Goal: Task Accomplishment & Management: Complete application form

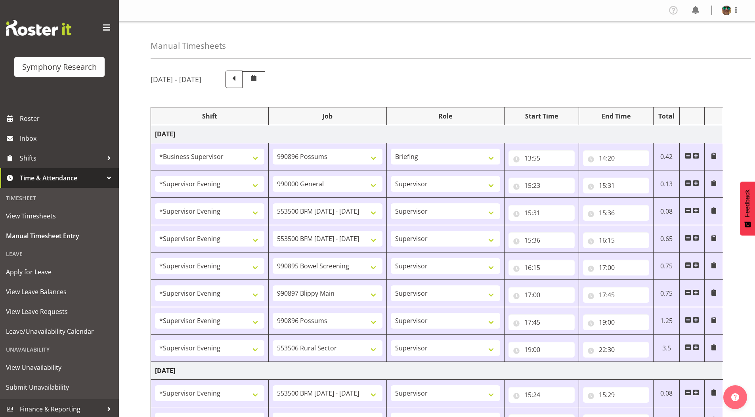
select select "1607"
select select "10633"
select select "297"
select select "4583"
select select "743"
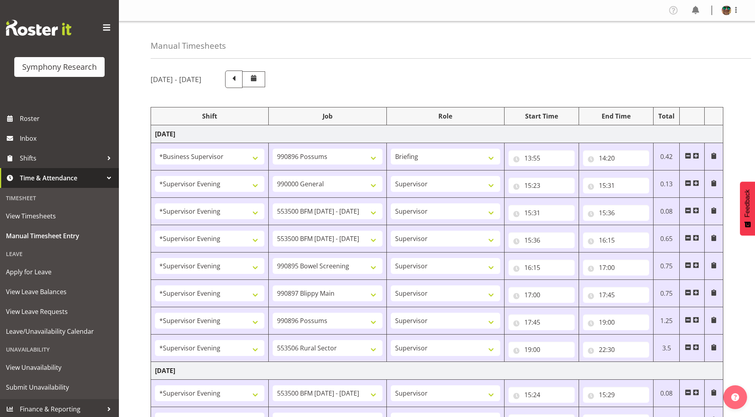
select select "4583"
select select "10242"
select select "4583"
select select "10242"
select select "4583"
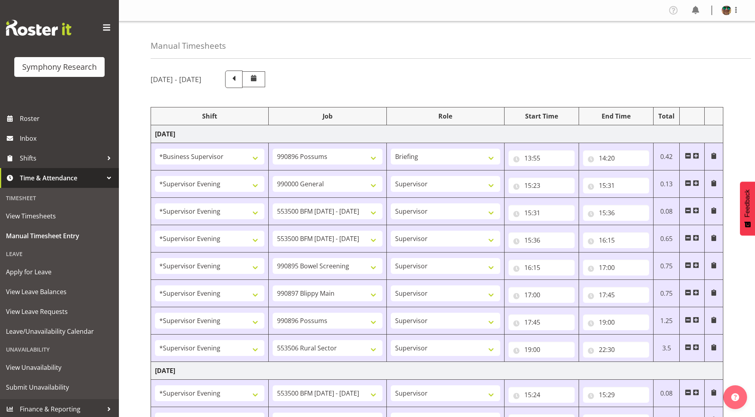
select select "10632"
select select "4583"
select select "10631"
select select "4583"
select select "10633"
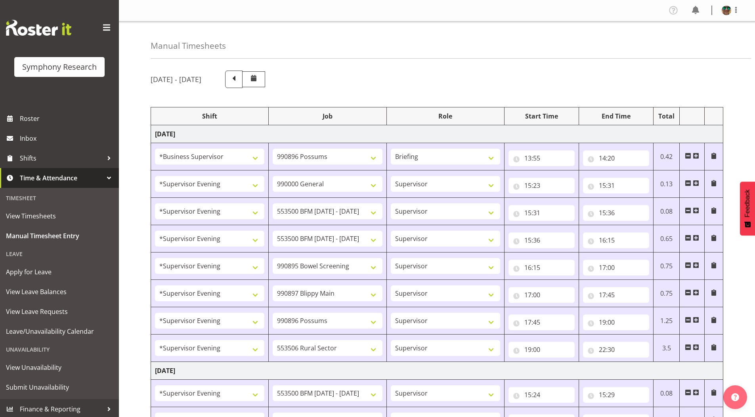
select select "4583"
select select "10587"
select select "4583"
select select "10242"
select select "4583"
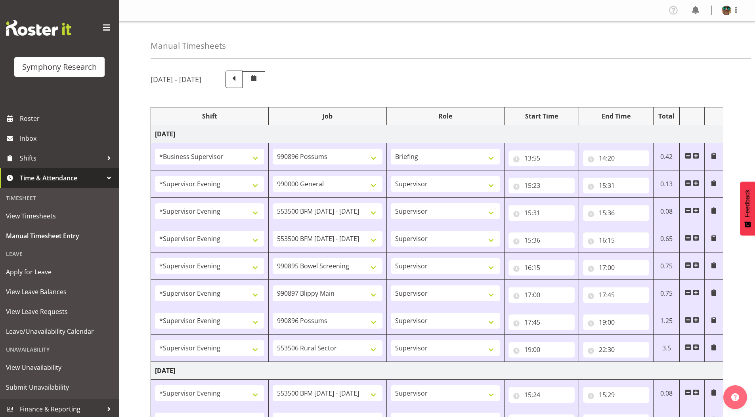
select select "10242"
select select "4583"
select select "9426"
select select "4583"
select select "10632"
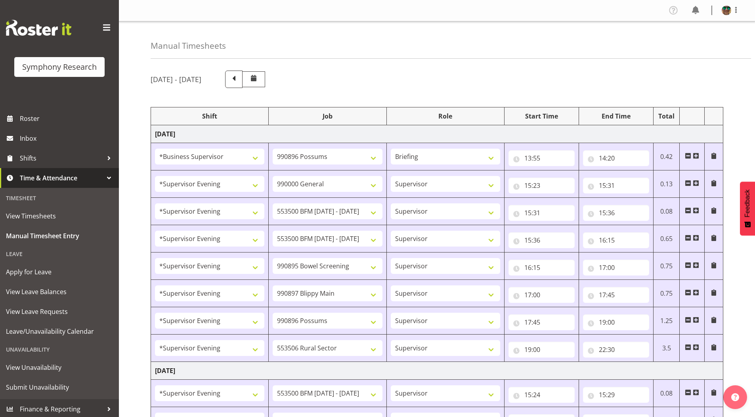
select select "4583"
select select "10631"
select select "4583"
select select "10633"
select select "4583"
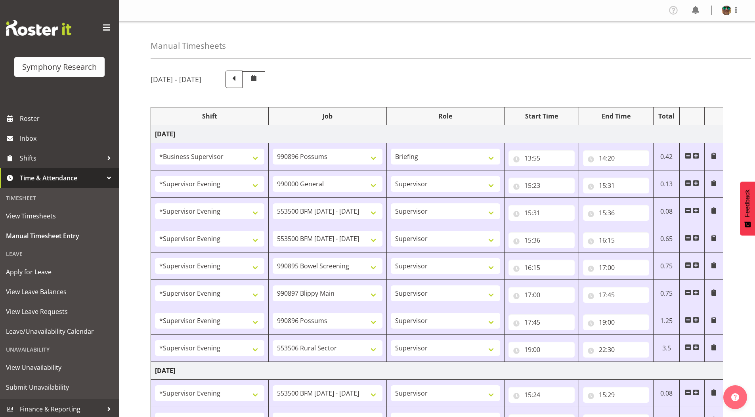
select select "10587"
select select "4583"
select select "743"
select select "4583"
select select "10242"
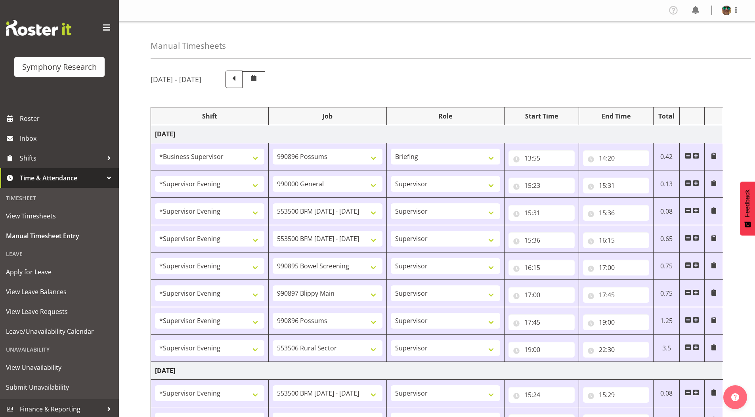
select select "4583"
select select "10242"
select select "4583"
select select "9426"
select select "4583"
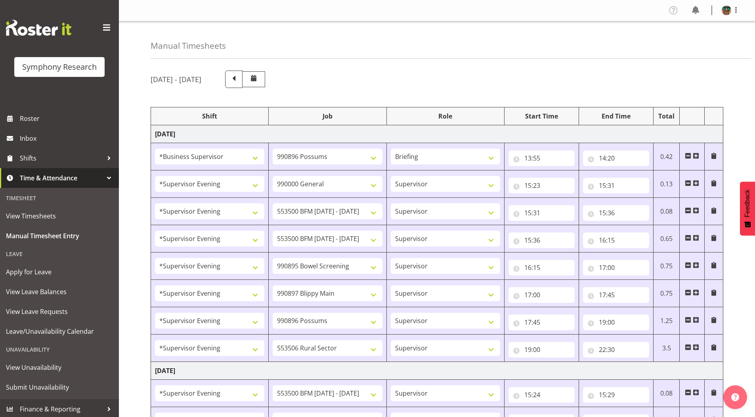
select select "10632"
select select "4583"
select select "10631"
select select "4583"
select select "10633"
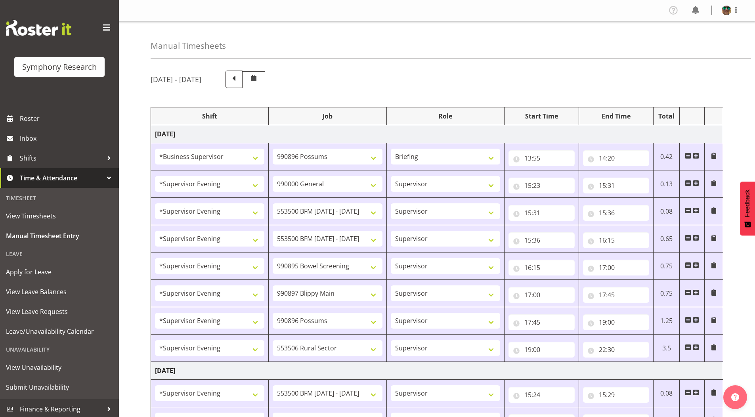
select select "4583"
select select "10575"
select select "4583"
select select "10587"
select select "4583"
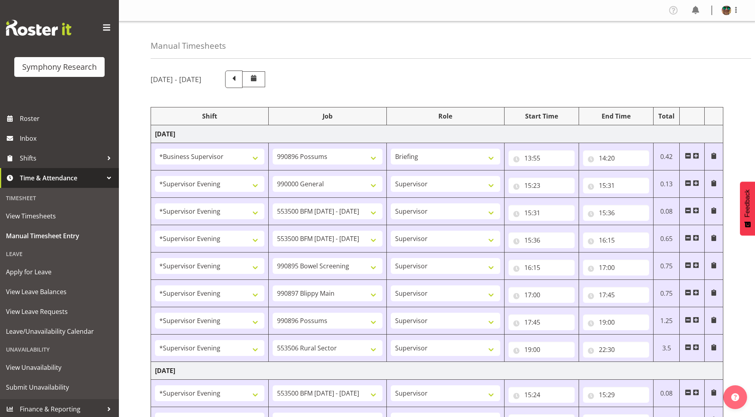
select select "10242"
select select "4583"
select select "10242"
select select "4583"
select select "9426"
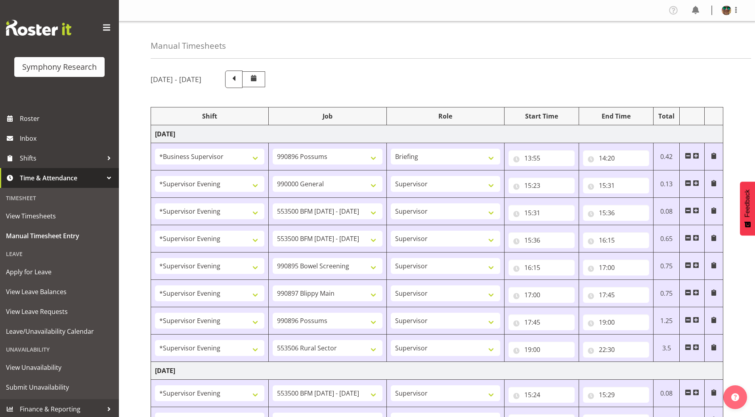
select select "4583"
select select "10632"
select select "4583"
select select "10631"
select select "4583"
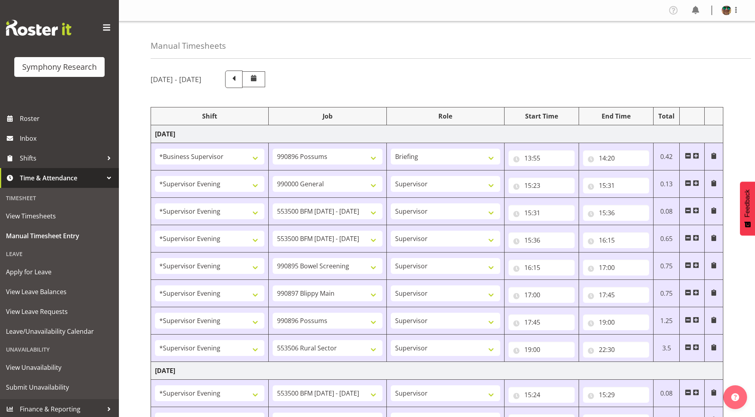
select select "10633"
select select "4583"
select select "10575"
select select "4583"
select select "10587"
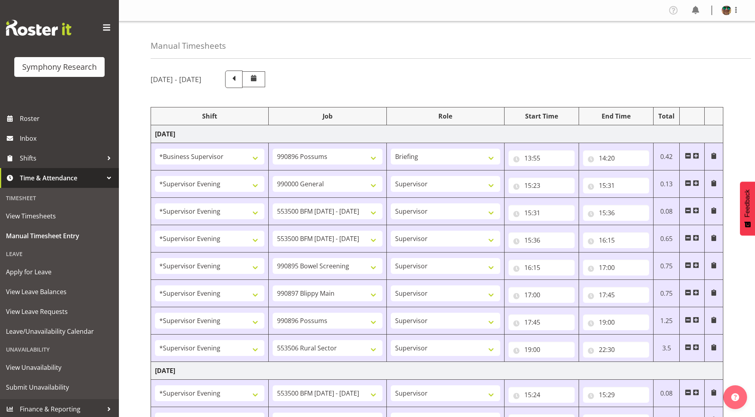
select select "19170"
select select "10242"
select select "19170"
select select "10242"
select select "10"
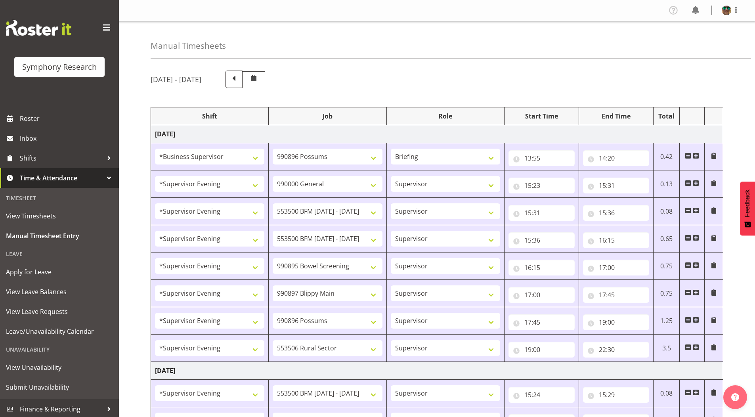
select select "19170"
select select "9426"
select select "19170"
select select "10632"
select select "19170"
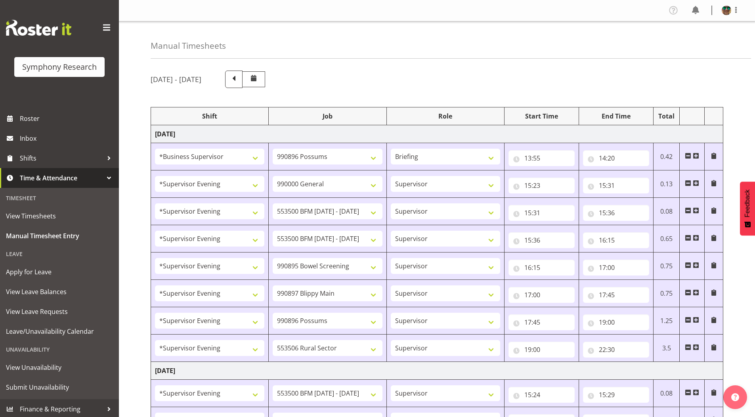
select select "10631"
select select "19170"
select select "10633"
select select "19170"
select select "10575"
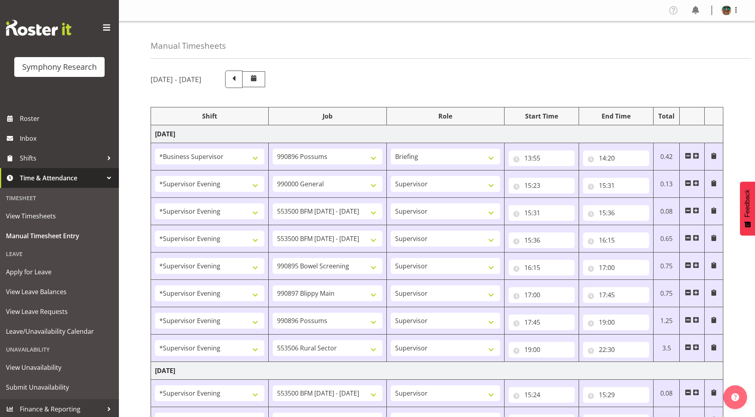
select select "19170"
select select "10587"
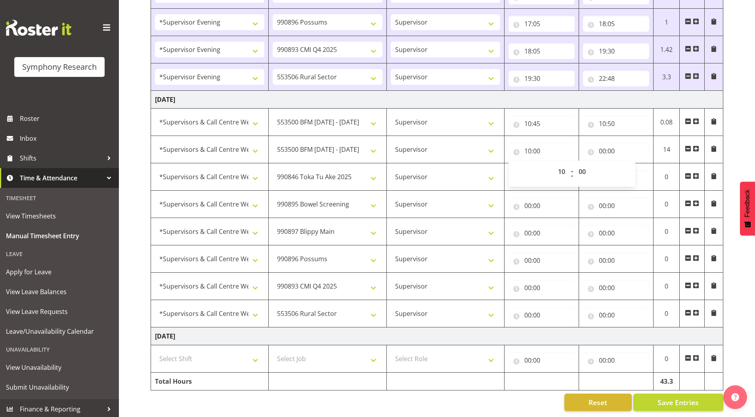
scroll to position [1032, 0]
click at [570, 169] on div "00 01 02 03 04 05 06 07 08 09 10 11 12 13 14 15 16 17 18 19 20 21 22 23 : 00 01…" at bounding box center [572, 174] width 127 height 20
click at [539, 145] on input "10:00" at bounding box center [542, 151] width 66 height 16
drag, startPoint x: 585, startPoint y: 166, endPoint x: 587, endPoint y: 173, distance: 7.8
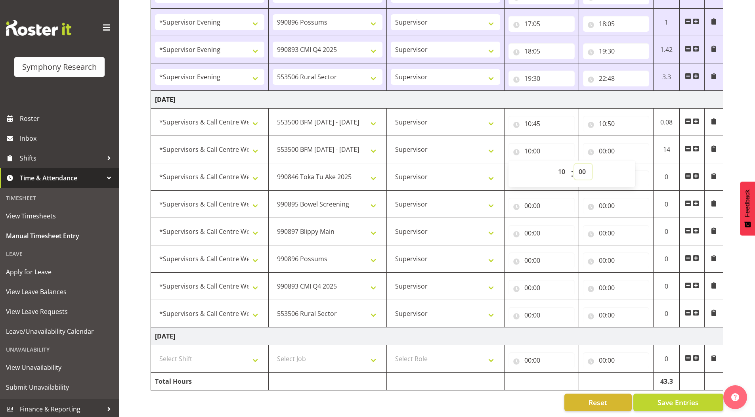
click at [585, 166] on select "00 01 02 03 04 05 06 07 08 09 10 11 12 13 14 15 16 17 18 19 20 21 22 23 24 25 2…" at bounding box center [583, 172] width 18 height 16
select select "50"
click at [574, 164] on select "00 01 02 03 04 05 06 07 08 09 10 11 12 13 14 15 16 17 18 19 20 21 22 23 24 25 2…" at bounding box center [583, 172] width 18 height 16
type input "10:50"
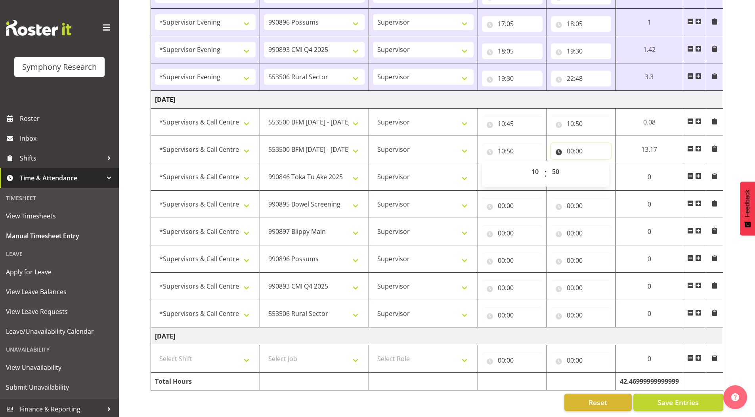
click at [570, 146] on input "00:00" at bounding box center [581, 151] width 61 height 16
click at [603, 165] on select "00 01 02 03 04 05 06 07 08 09 10 11 12 13 14 15 16 17 18 19 20 21 22 23" at bounding box center [605, 172] width 18 height 16
select select "10"
click at [614, 164] on select "00 01 02 03 04 05 06 07 08 09 10 11 12 13 14 15 16 17 18 19 20 21 22 23" at bounding box center [605, 172] width 18 height 16
type input "10:00"
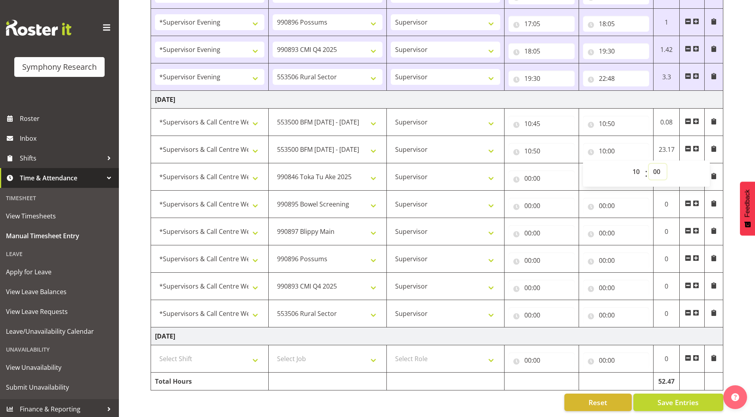
click at [658, 169] on select "00 01 02 03 04 05 06 07 08 09 10 11 12 13 14 15 16 17 18 19 20 21 22 23 24 25 2…" at bounding box center [658, 172] width 18 height 16
select select "55"
click at [649, 164] on select "00 01 02 03 04 05 06 07 08 09 10 11 12 13 14 15 16 17 18 19 20 21 22 23 24 25 2…" at bounding box center [658, 172] width 18 height 16
type input "10:55"
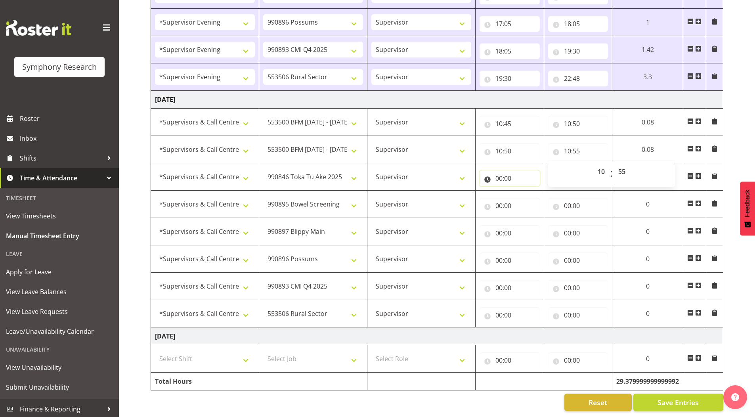
click at [496, 173] on input "00:00" at bounding box center [510, 178] width 60 height 16
click at [531, 194] on select "00 01 02 03 04 05 06 07 08 09 10 11 12 13 14 15 16 17 18 19 20 21 22 23" at bounding box center [534, 199] width 18 height 16
select select "10"
click at [525, 191] on select "00 01 02 03 04 05 06 07 08 09 10 11 12 13 14 15 16 17 18 19 20 21 22 23" at bounding box center [534, 199] width 18 height 16
type input "10:00"
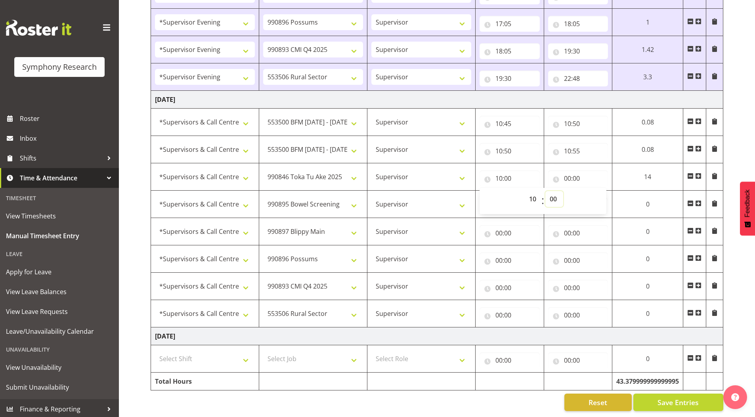
drag, startPoint x: 554, startPoint y: 191, endPoint x: 556, endPoint y: 199, distance: 8.6
click at [554, 191] on select "00 01 02 03 04 05 06 07 08 09 10 11 12 13 14 15 16 17 18 19 20 21 22 23 24 25 2…" at bounding box center [554, 199] width 18 height 16
select select "55"
click at [545, 191] on select "00 01 02 03 04 05 06 07 08 09 10 11 12 13 14 15 16 17 18 19 20 21 22 23 24 25 2…" at bounding box center [554, 199] width 18 height 16
type input "10:55"
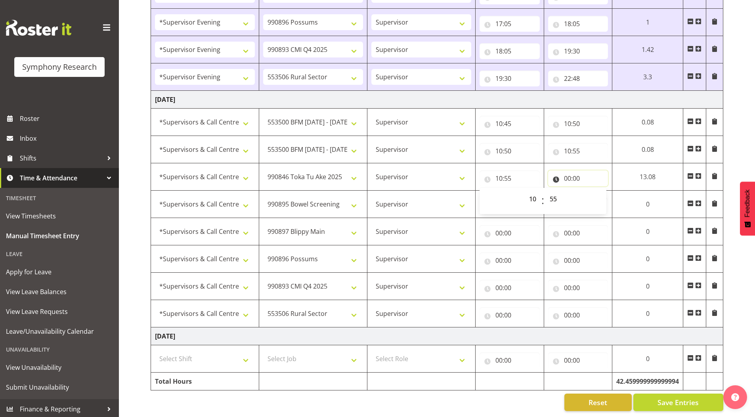
click at [567, 172] on input "00:00" at bounding box center [578, 178] width 60 height 16
click at [595, 191] on select "00 01 02 03 04 05 06 07 08 09 10 11 12 13 14 15 16 17 18 19 20 21 22 23" at bounding box center [602, 199] width 18 height 16
select select "11"
click at [595, 191] on select "00 01 02 03 04 05 06 07 08 09 10 11 12 13 14 15 16 17 18 19 20 21 22 23" at bounding box center [602, 199] width 18 height 16
type input "11:00"
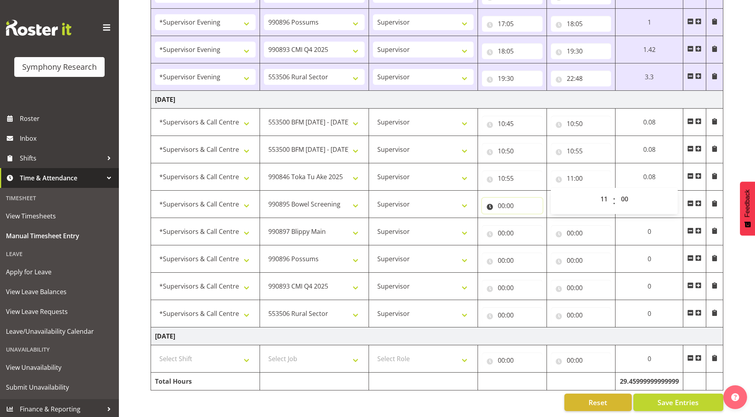
click at [502, 203] on input "00:00" at bounding box center [512, 206] width 61 height 16
click at [532, 220] on select "00 01 02 03 04 05 06 07 08 09 10 11 12 13 14 15 16 17 18 19 20 21 22 23" at bounding box center [536, 226] width 18 height 16
select select "11"
click at [527, 218] on select "00 01 02 03 04 05 06 07 08 09 10 11 12 13 14 15 16 17 18 19 20 21 22 23" at bounding box center [536, 226] width 18 height 16
type input "11:00"
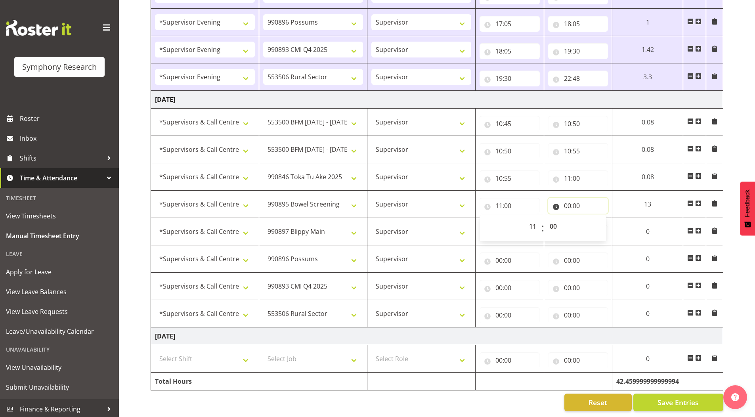
click at [565, 198] on input "00:00" at bounding box center [578, 206] width 60 height 16
drag, startPoint x: 601, startPoint y: 220, endPoint x: 599, endPoint y: 213, distance: 6.9
click at [601, 220] on select "00 01 02 03 04 05 06 07 08 09 10 11 12 13 14 15 16 17 18 19 20 21 22 23" at bounding box center [602, 226] width 18 height 16
select select "11"
click at [595, 218] on select "00 01 02 03 04 05 06 07 08 09 10 11 12 13 14 15 16 17 18 19 20 21 22 23" at bounding box center [602, 226] width 18 height 16
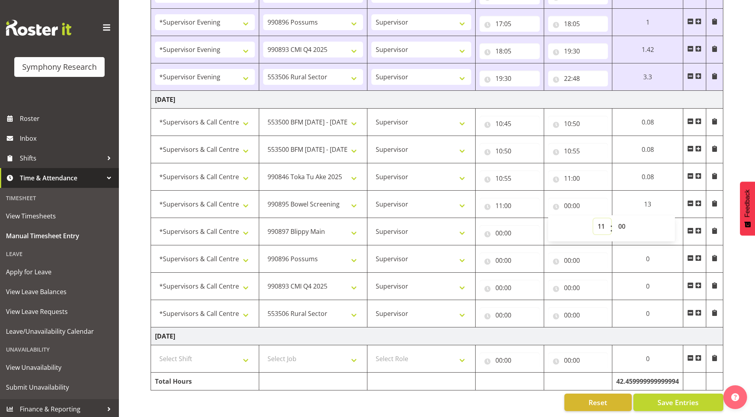
type input "11:00"
drag, startPoint x: 620, startPoint y: 220, endPoint x: 621, endPoint y: 213, distance: 6.8
click at [620, 220] on select "00 01 02 03 04 05 06 07 08 09 10 11 12 13 14 15 16 17 18 19 20 21 22 23 24 25 2…" at bounding box center [626, 226] width 18 height 16
select select "15"
click at [617, 218] on select "00 01 02 03 04 05 06 07 08 09 10 11 12 13 14 15 16 17 18 19 20 21 22 23 24 25 2…" at bounding box center [626, 226] width 18 height 16
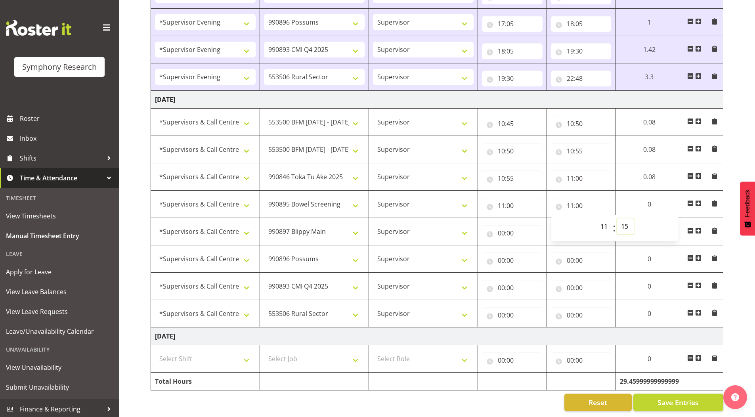
type input "11:15"
click at [501, 229] on input "00:00" at bounding box center [512, 233] width 61 height 16
drag, startPoint x: 533, startPoint y: 249, endPoint x: 533, endPoint y: 241, distance: 8.3
click at [533, 249] on select "00 01 02 03 04 05 06 07 08 09 10 11 12 13 14 15 16 17 18 19 20 21 22 23" at bounding box center [536, 254] width 18 height 16
select select "11"
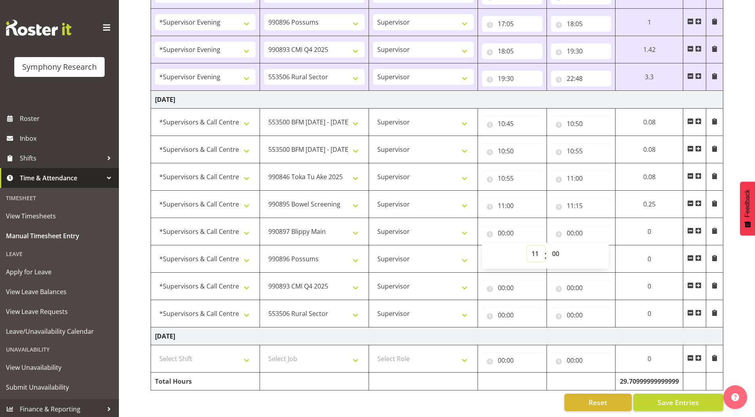
click at [527, 246] on select "00 01 02 03 04 05 06 07 08 09 10 11 12 13 14 15 16 17 18 19 20 21 22 23" at bounding box center [536, 254] width 18 height 16
type input "11:00"
drag, startPoint x: 555, startPoint y: 247, endPoint x: 535, endPoint y: 184, distance: 66.5
click at [555, 247] on select "00 01 02 03 04 05 06 07 08 09 10 11 12 13 14 15 16 17 18 19 20 21 22 23 24 25 2…" at bounding box center [554, 254] width 18 height 16
select select "15"
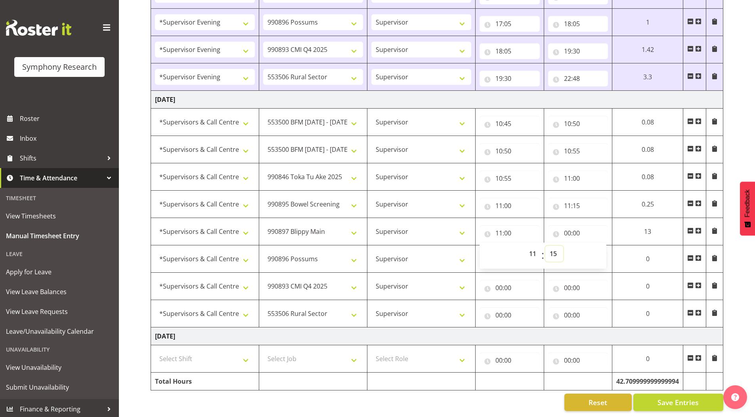
click at [545, 246] on select "00 01 02 03 04 05 06 07 08 09 10 11 12 13 14 15 16 17 18 19 20 21 22 23 24 25 2…" at bounding box center [554, 254] width 18 height 16
type input "11:15"
click at [568, 227] on input "00:00" at bounding box center [578, 233] width 60 height 16
drag, startPoint x: 602, startPoint y: 248, endPoint x: 601, endPoint y: 240, distance: 7.6
click at [602, 248] on select "00 01 02 03 04 05 06 07 08 09 10 11 12 13 14 15 16 17 18 19 20 21 22 23" at bounding box center [602, 254] width 18 height 16
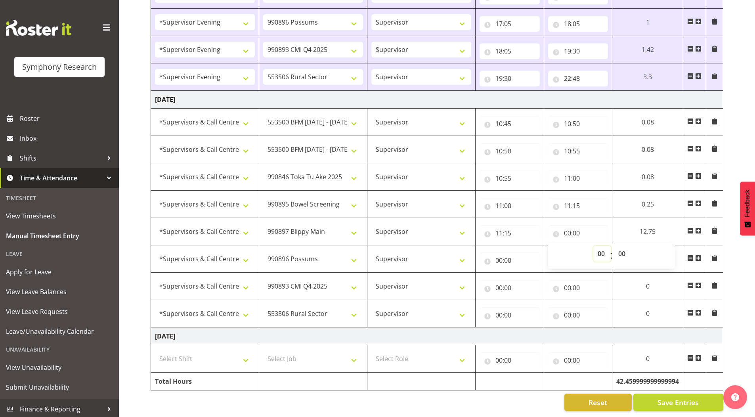
select select "11"
click at [593, 246] on select "00 01 02 03 04 05 06 07 08 09 10 11 12 13 14 15 16 17 18 19 20 21 22 23" at bounding box center [602, 254] width 18 height 16
type input "11:00"
drag, startPoint x: 620, startPoint y: 247, endPoint x: 620, endPoint y: 241, distance: 5.6
click at [620, 247] on select "00 01 02 03 04 05 06 07 08 09 10 11 12 13 14 15 16 17 18 19 20 21 22 23 24 25 2…" at bounding box center [623, 254] width 18 height 16
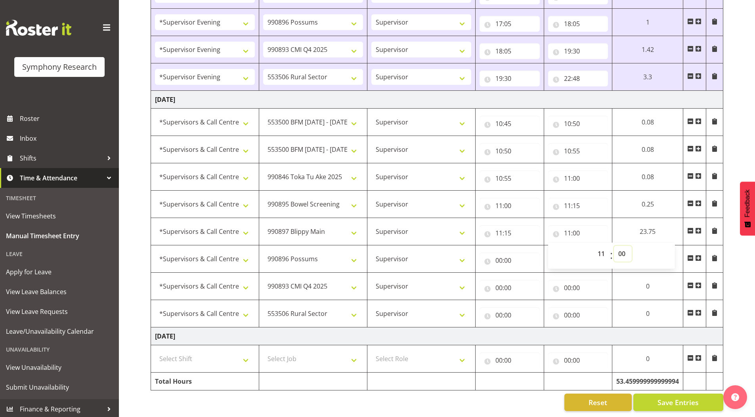
select select "20"
click at [616, 246] on select "00 01 02 03 04 05 06 07 08 09 10 11 12 13 14 15 16 17 18 19 20 21 22 23 24 25 2…" at bounding box center [623, 254] width 18 height 16
type input "11:20"
click at [499, 255] on input "00:00" at bounding box center [512, 261] width 61 height 16
drag, startPoint x: 531, startPoint y: 274, endPoint x: 530, endPoint y: 269, distance: 4.8
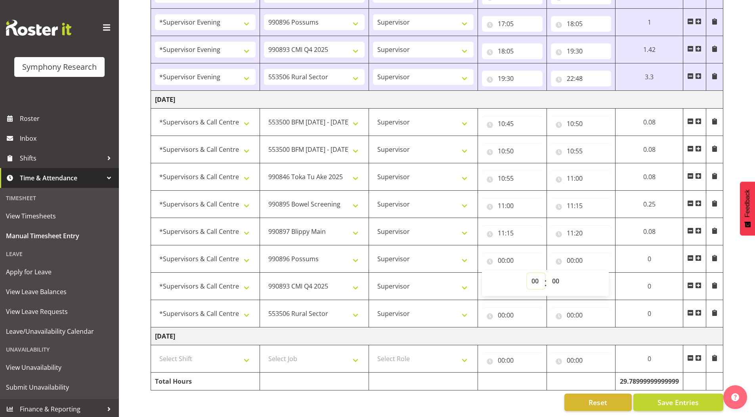
click at [531, 274] on select "00 01 02 03 04 05 06 07 08 09 10 11 12 13 14 15 16 17 18 19 20 21 22 23" at bounding box center [536, 281] width 18 height 16
select select "11"
click at [527, 273] on select "00 01 02 03 04 05 06 07 08 09 10 11 12 13 14 15 16 17 18 19 20 21 22 23" at bounding box center [536, 281] width 18 height 16
type input "11:00"
drag, startPoint x: 557, startPoint y: 274, endPoint x: 544, endPoint y: 197, distance: 78.9
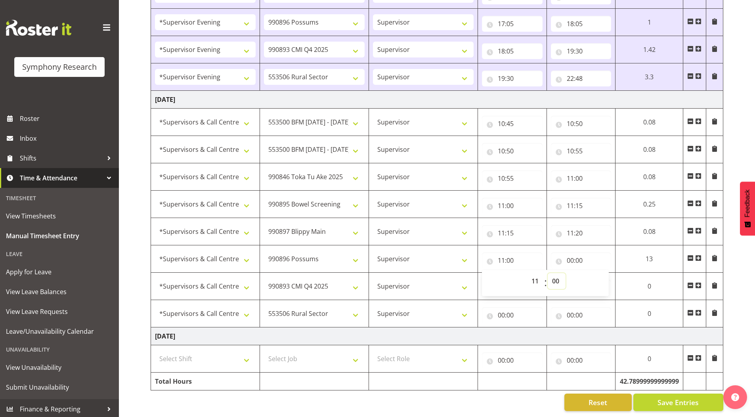
click at [557, 274] on select "00 01 02 03 04 05 06 07 08 09 10 11 12 13 14 15 16 17 18 19 20 21 22 23 24 25 2…" at bounding box center [557, 281] width 18 height 16
select select "20"
click at [548, 273] on select "00 01 02 03 04 05 06 07 08 09 10 11 12 13 14 15 16 17 18 19 20 21 22 23 24 25 2…" at bounding box center [557, 281] width 18 height 16
type input "11:20"
click at [571, 255] on input "00:00" at bounding box center [581, 261] width 61 height 16
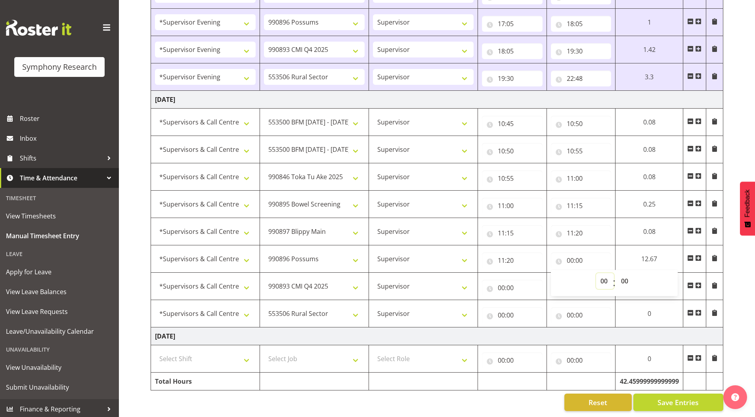
click at [609, 274] on select "00 01 02 03 04 05 06 07 08 09 10 11 12 13 14 15 16 17 18 19 20 21 22 23" at bounding box center [605, 281] width 18 height 16
select select "12"
click at [596, 273] on select "00 01 02 03 04 05 06 07 08 09 10 11 12 13 14 15 16 17 18 19 20 21 22 23" at bounding box center [605, 281] width 18 height 16
type input "12:00"
drag, startPoint x: 623, startPoint y: 275, endPoint x: 623, endPoint y: 270, distance: 5.6
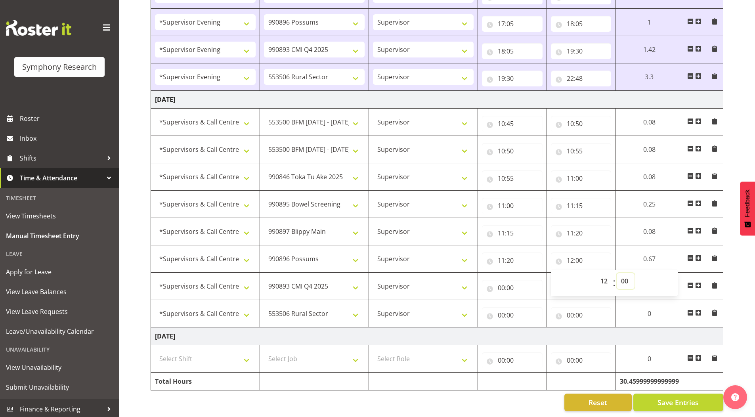
click at [623, 274] on select "00 01 02 03 04 05 06 07 08 09 10 11 12 13 14 15 16 17 18 19 20 21 22 23 24 25 2…" at bounding box center [626, 281] width 18 height 16
select select "20"
click at [617, 273] on select "00 01 02 03 04 05 06 07 08 09 10 11 12 13 14 15 16 17 18 19 20 21 22 23 24 25 2…" at bounding box center [626, 281] width 18 height 16
type input "12:20"
click at [622, 275] on select "00 01 02 03 04 05 06 07 08 09 10 11 12 13 14 15 16 17 18 19 20 21 22 23 24 25 2…" at bounding box center [626, 281] width 18 height 16
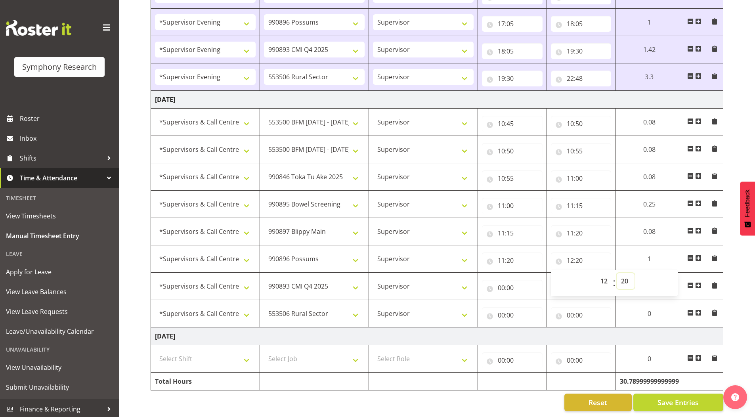
select select "50"
click at [617, 273] on select "00 01 02 03 04 05 06 07 08 09 10 11 12 13 14 15 16 17 18 19 20 21 22 23 24 25 2…" at bounding box center [626, 281] width 18 height 16
type input "12:50"
click at [499, 281] on input "00:00" at bounding box center [512, 288] width 61 height 16
drag, startPoint x: 533, startPoint y: 304, endPoint x: 533, endPoint y: 295, distance: 9.5
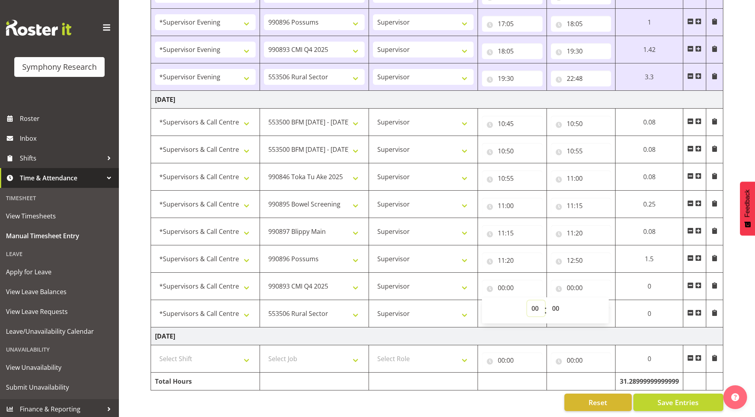
click at [533, 304] on select "00 01 02 03 04 05 06 07 08 09 10 11 12 13 14 15 16 17 18 19 20 21 22 23" at bounding box center [536, 308] width 18 height 16
select select "12"
click at [527, 300] on select "00 01 02 03 04 05 06 07 08 09 10 11 12 13 14 15 16 17 18 19 20 21 22 23" at bounding box center [536, 308] width 18 height 16
type input "12:00"
click at [553, 300] on select "00 01 02 03 04 05 06 07 08 09 10 11 12 13 14 15 16 17 18 19 20 21 22 23 24 25 2…" at bounding box center [557, 308] width 18 height 16
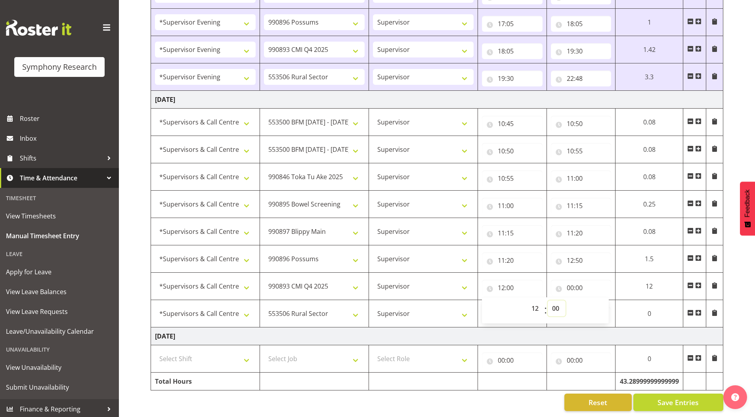
select select "50"
click at [548, 300] on select "00 01 02 03 04 05 06 07 08 09 10 11 12 13 14 15 16 17 18 19 20 21 22 23 24 25 2…" at bounding box center [557, 308] width 18 height 16
type input "12:50"
click at [571, 283] on input "00:00" at bounding box center [581, 288] width 61 height 16
drag, startPoint x: 604, startPoint y: 302, endPoint x: 603, endPoint y: 295, distance: 7.6
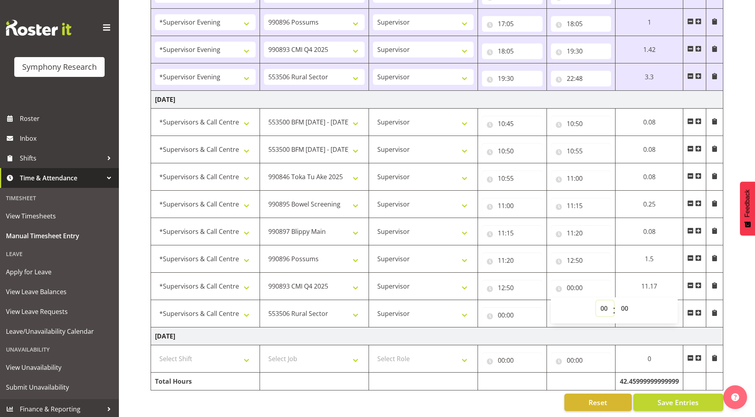
click at [604, 302] on select "00 01 02 03 04 05 06 07 08 09 10 11 12 13 14 15 16 17 18 19 20 21 22 23" at bounding box center [605, 308] width 18 height 16
select select "14"
click at [596, 300] on select "00 01 02 03 04 05 06 07 08 09 10 11 12 13 14 15 16 17 18 19 20 21 22 23" at bounding box center [605, 308] width 18 height 16
type input "14:00"
click at [624, 301] on select "00 01 02 03 04 05 06 07 08 09 10 11 12 13 14 15 16 17 18 19 20 21 22 23 24 25 2…" at bounding box center [626, 308] width 18 height 16
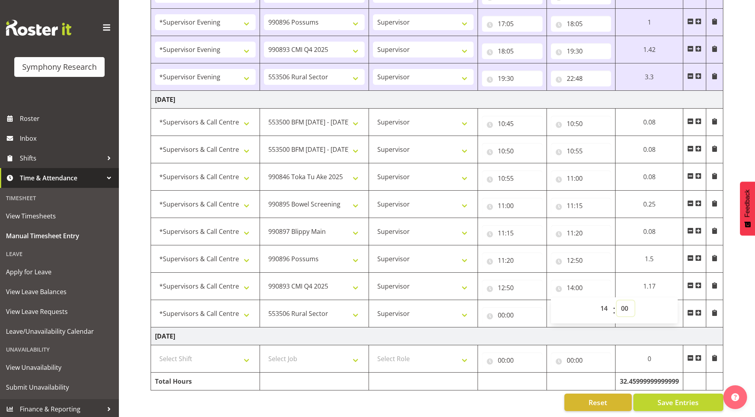
select select "15"
click at [617, 300] on select "00 01 02 03 04 05 06 07 08 09 10 11 12 13 14 15 16 17 18 19 20 21 22 23 24 25 2…" at bounding box center [626, 308] width 18 height 16
type input "14:15"
click at [572, 283] on input "14:15" at bounding box center [581, 288] width 61 height 16
click at [572, 282] on input "14:15" at bounding box center [581, 288] width 61 height 16
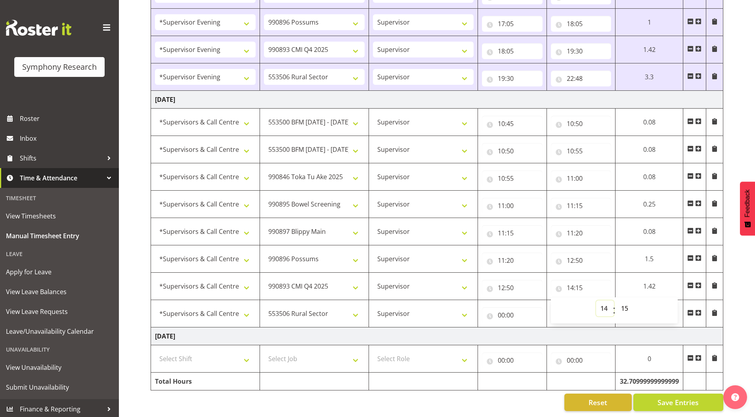
drag, startPoint x: 602, startPoint y: 301, endPoint x: 600, endPoint y: 295, distance: 6.6
click at [602, 301] on select "00 01 02 03 04 05 06 07 08 09 10 11 12 13 14 15 16 17 18 19 20 21 22 23" at bounding box center [605, 308] width 18 height 16
select select "15"
click at [596, 300] on select "00 01 02 03 04 05 06 07 08 09 10 11 12 13 14 15 16 17 18 19 20 21 22 23" at bounding box center [605, 308] width 18 height 16
type input "15:15"
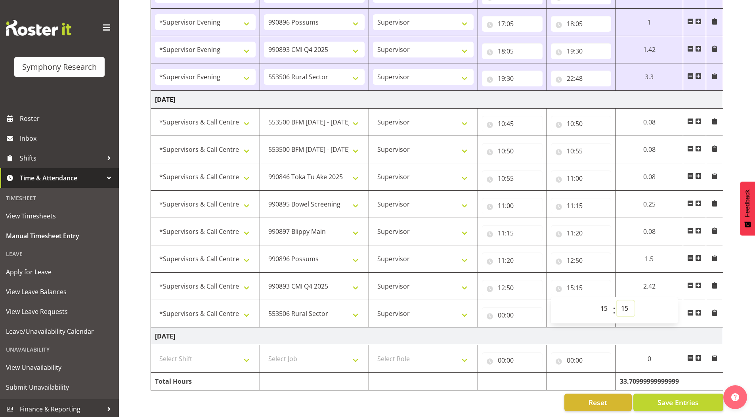
drag, startPoint x: 626, startPoint y: 304, endPoint x: 626, endPoint y: 297, distance: 7.1
click at [626, 304] on select "00 01 02 03 04 05 06 07 08 09 10 11 12 13 14 15 16 17 18 19 20 21 22 23 24 25 2…" at bounding box center [626, 308] width 18 height 16
select select "20"
click at [617, 300] on select "00 01 02 03 04 05 06 07 08 09 10 11 12 13 14 15 16 17 18 19 20 21 22 23 24 25 2…" at bounding box center [626, 308] width 18 height 16
type input "15:20"
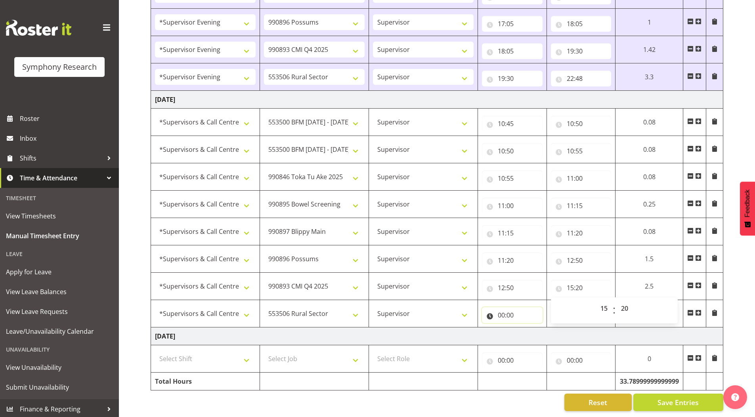
click at [498, 309] on input "00:00" at bounding box center [512, 315] width 61 height 16
drag, startPoint x: 535, startPoint y: 330, endPoint x: 532, endPoint y: 323, distance: 7.5
click at [535, 330] on select "00 01 02 03 04 05 06 07 08 09 10 11 12 13 14 15 16 17 18 19 20 21 22 23" at bounding box center [536, 336] width 18 height 16
select select "15"
click at [527, 328] on select "00 01 02 03 04 05 06 07 08 09 10 11 12 13 14 15 16 17 18 19 20 21 22 23" at bounding box center [536, 336] width 18 height 16
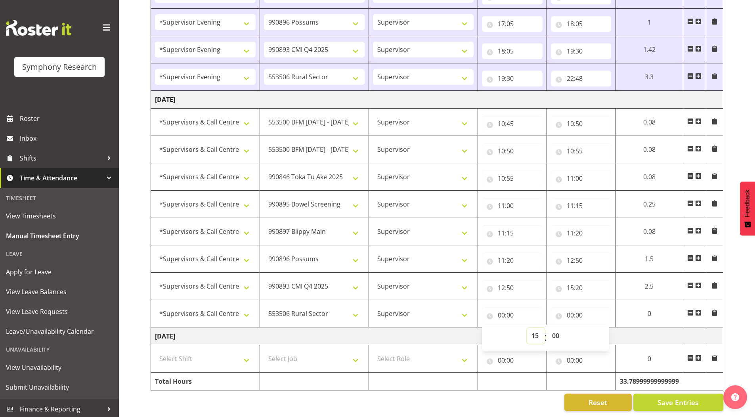
type input "15:00"
drag, startPoint x: 556, startPoint y: 330, endPoint x: 555, endPoint y: 322, distance: 8.0
click at [556, 330] on select "00 01 02 03 04 05 06 07 08 09 10 11 12 13 14 15 16 17 18 19 20 21 22 23 24 25 2…" at bounding box center [557, 336] width 18 height 16
select select "20"
click at [548, 328] on select "00 01 02 03 04 05 06 07 08 09 10 11 12 13 14 15 16 17 18 19 20 21 22 23 24 25 2…" at bounding box center [557, 336] width 18 height 16
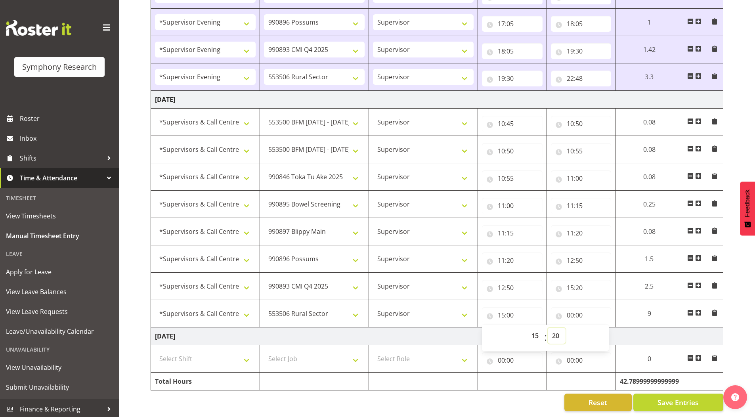
type input "15:20"
click at [570, 310] on input "00:00" at bounding box center [578, 315] width 60 height 16
drag, startPoint x: 599, startPoint y: 328, endPoint x: 573, endPoint y: 385, distance: 63.0
click at [599, 328] on select "00 01 02 03 04 05 06 07 08 09 10 11 12 13 14 15 16 17 18 19 20 21 22 23" at bounding box center [602, 336] width 18 height 16
select select "20"
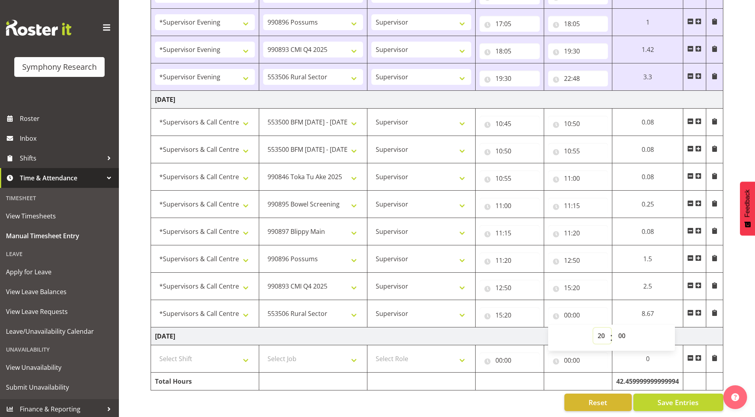
click at [593, 328] on select "00 01 02 03 04 05 06 07 08 09 10 11 12 13 14 15 16 17 18 19 20 21 22 23" at bounding box center [602, 336] width 18 height 16
type input "20:00"
drag, startPoint x: 620, startPoint y: 331, endPoint x: 606, endPoint y: 245, distance: 87.9
click at [620, 330] on select "00 01 02 03 04 05 06 07 08 09 10 11 12 13 14 15 16 17 18 19 20 21 22 23 24 25 2…" at bounding box center [623, 336] width 18 height 16
select select "29"
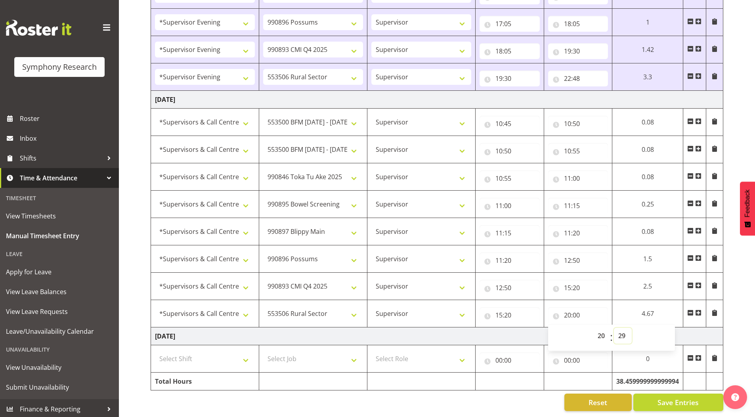
click at [616, 328] on select "00 01 02 03 04 05 06 07 08 09 10 11 12 13 14 15 16 17 18 19 20 21 22 23 24 25 2…" at bounding box center [623, 336] width 18 height 16
type input "20:29"
click at [623, 331] on select "00 01 02 03 04 05 06 07 08 09 10 11 12 13 14 15 16 17 18 19 20 21 22 23 24 25 2…" at bounding box center [626, 336] width 18 height 16
select select "30"
click at [617, 328] on select "00 01 02 03 04 05 06 07 08 09 10 11 12 13 14 15 16 17 18 19 20 21 22 23 24 25 2…" at bounding box center [626, 336] width 18 height 16
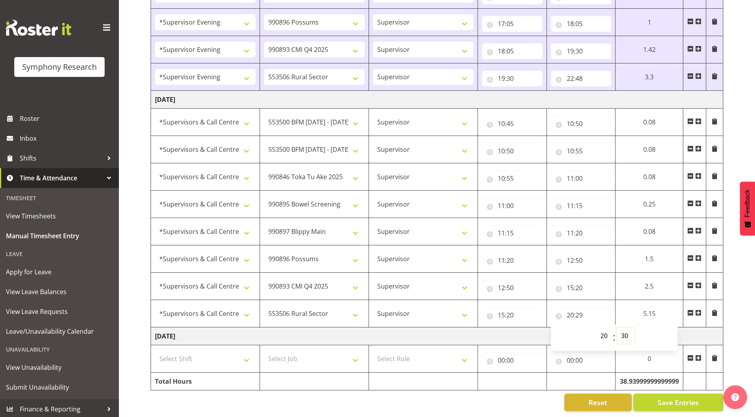
type input "20:30"
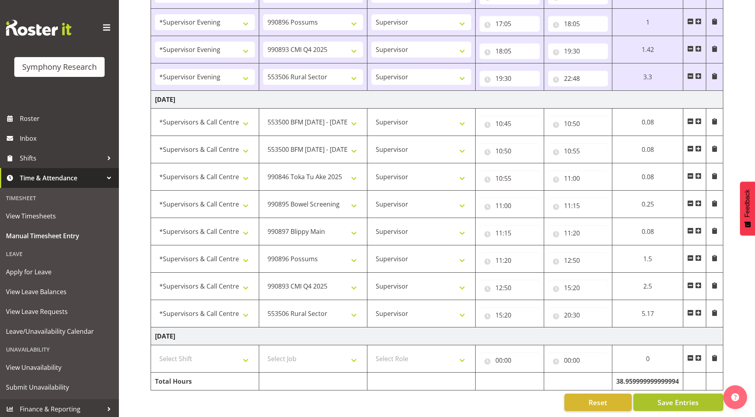
click at [664, 397] on span "Save Entries" at bounding box center [678, 402] width 41 height 10
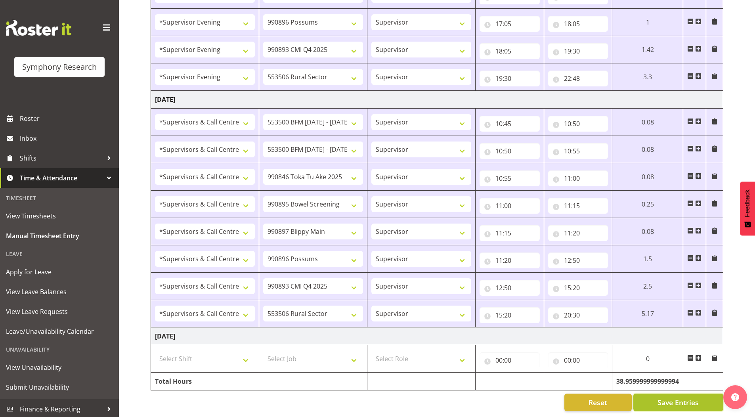
click at [681, 397] on span "Save Entries" at bounding box center [678, 402] width 41 height 10
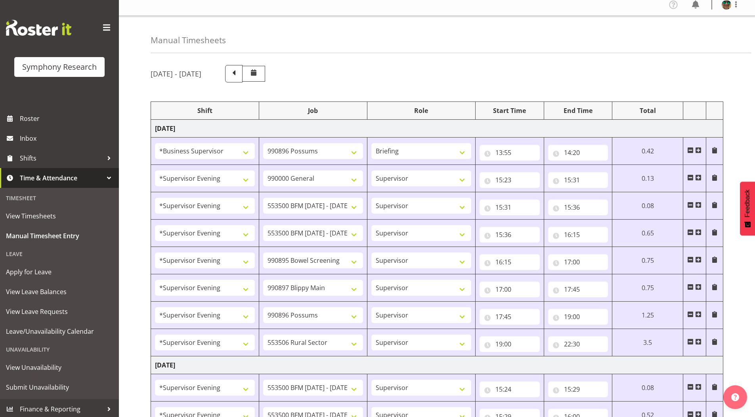
scroll to position [0, 0]
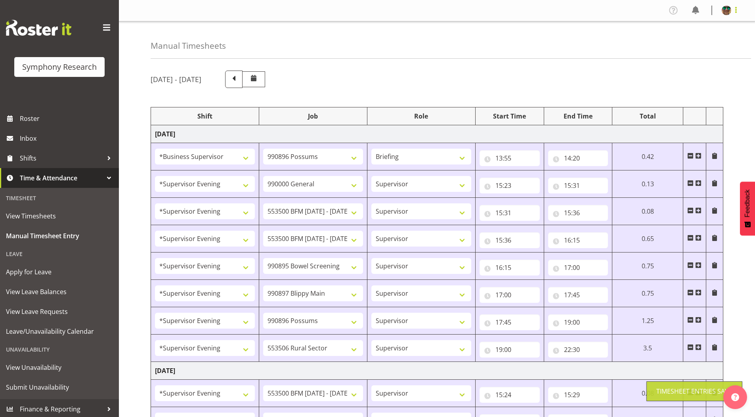
click at [737, 10] on span at bounding box center [736, 10] width 10 height 10
click at [685, 44] on link "Log Out" at bounding box center [703, 41] width 76 height 14
